Goal: Navigation & Orientation: Go to known website

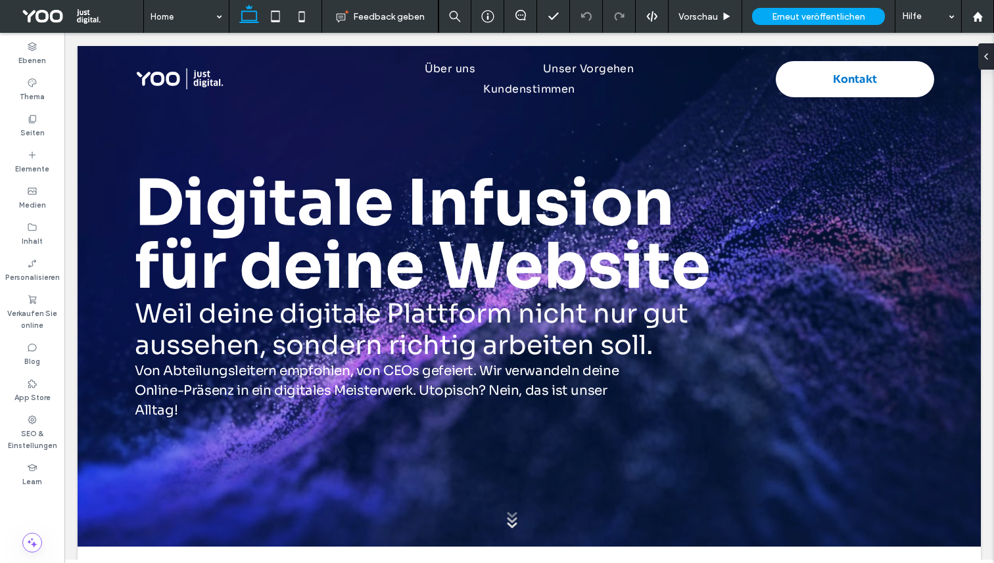
click at [51, 15] on span at bounding box center [76, 16] width 133 height 26
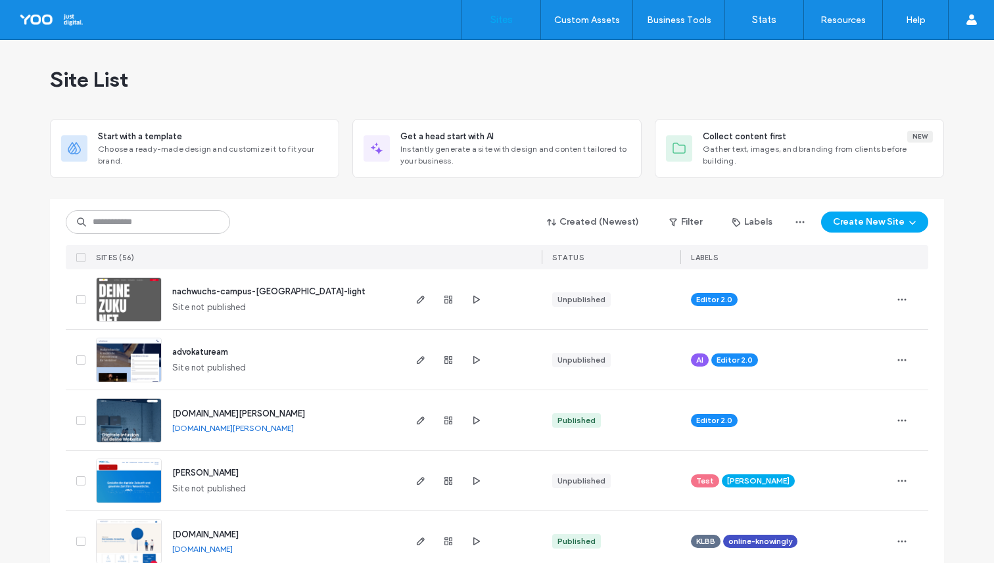
drag, startPoint x: 295, startPoint y: 430, endPoint x: 277, endPoint y: 430, distance: 17.7
click at [277, 430] on div "[DOMAIN_NAME][PERSON_NAME] [DOMAIN_NAME][PERSON_NAME]" at bounding box center [282, 420] width 240 height 60
copy div "[DOMAIN_NAME][PERSON_NAME]"
drag, startPoint x: 277, startPoint y: 432, endPoint x: 171, endPoint y: 433, distance: 105.8
click at [166, 432] on div "[DOMAIN_NAME][PERSON_NAME] [DOMAIN_NAME][PERSON_NAME]" at bounding box center [282, 420] width 240 height 60
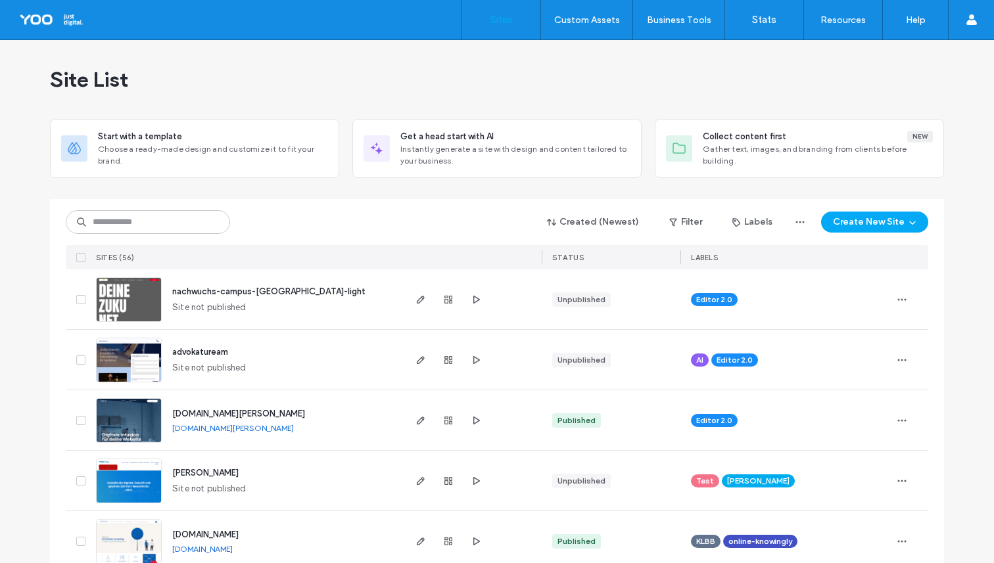
copy link "[DOMAIN_NAME][PERSON_NAME]"
click at [138, 424] on img at bounding box center [129, 443] width 64 height 89
